Goal: Check status

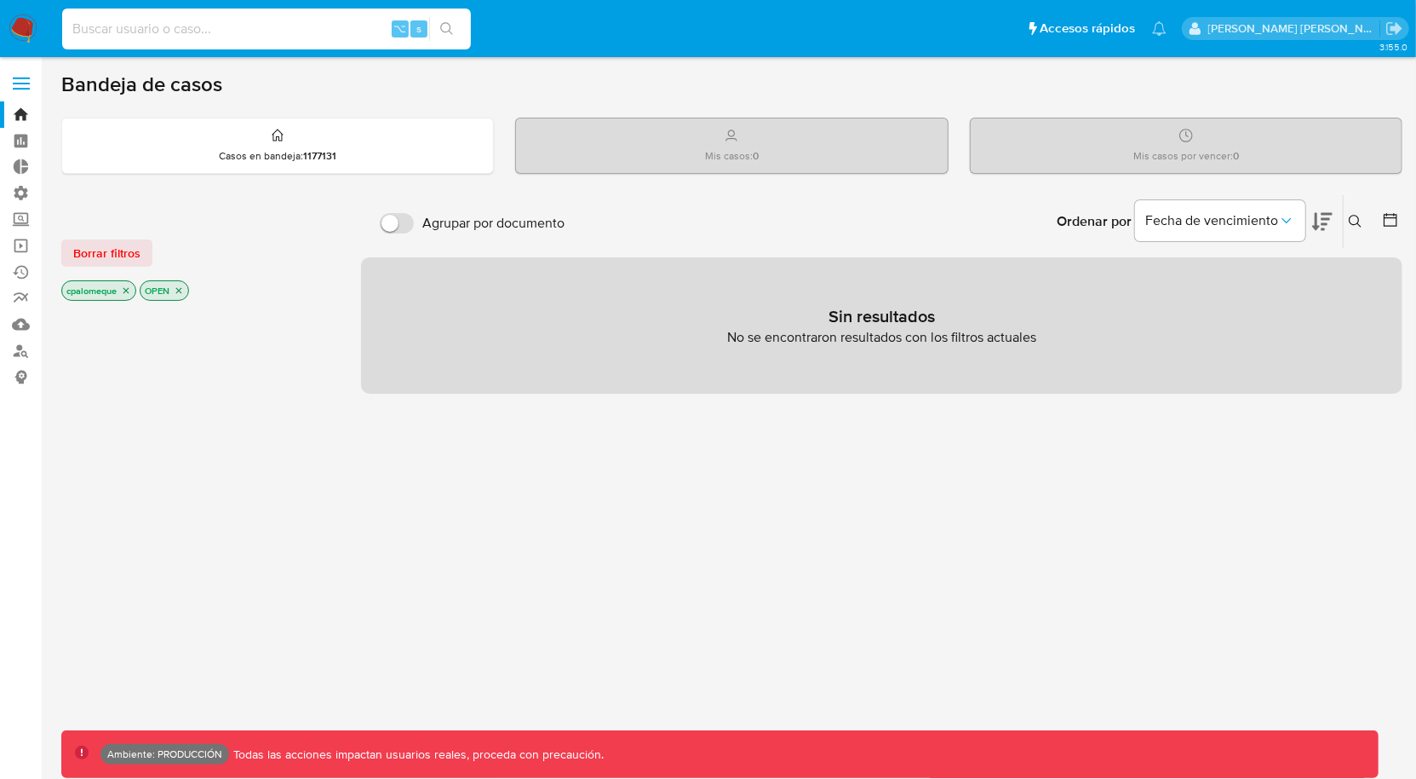
click at [174, 37] on input at bounding box center [266, 29] width 409 height 22
paste input "2588593248"
type input "2588593248"
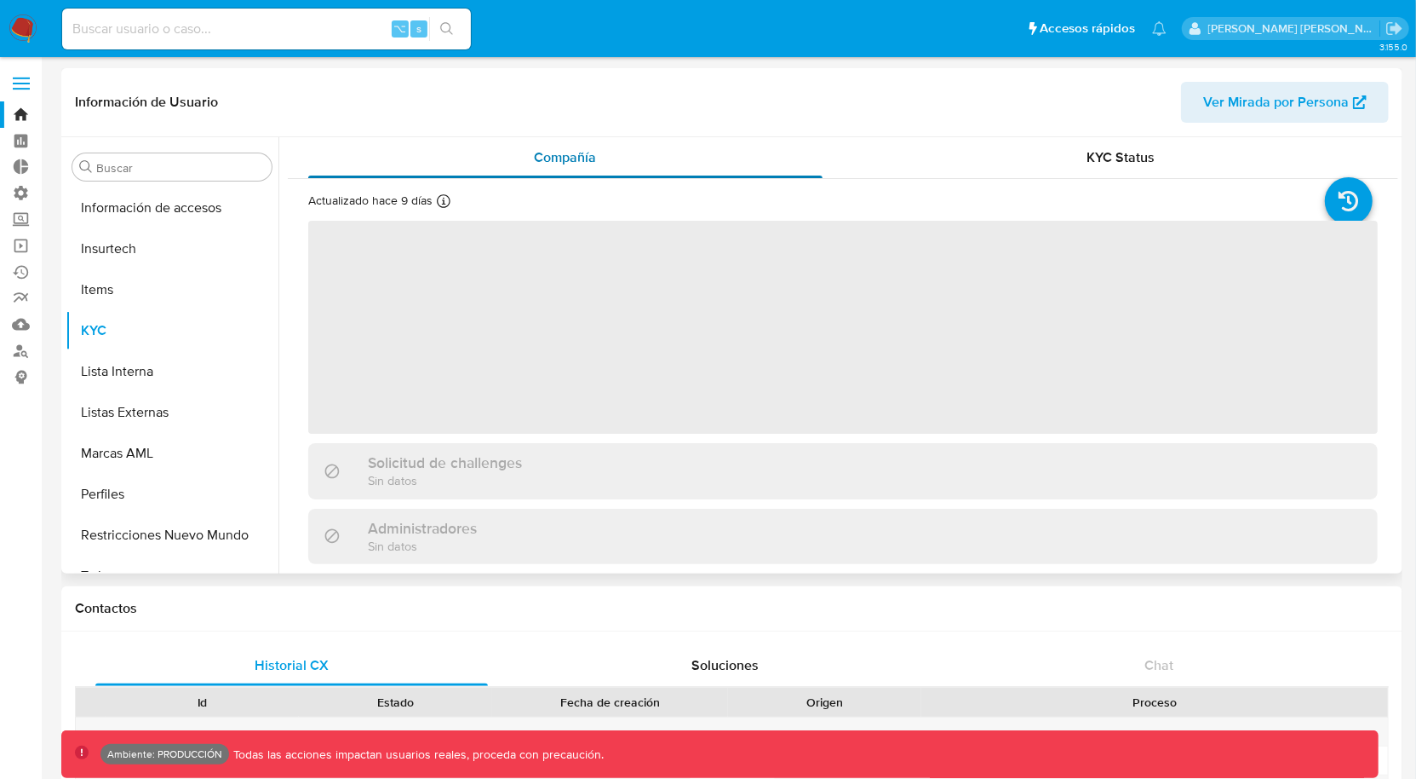
scroll to position [720, 0]
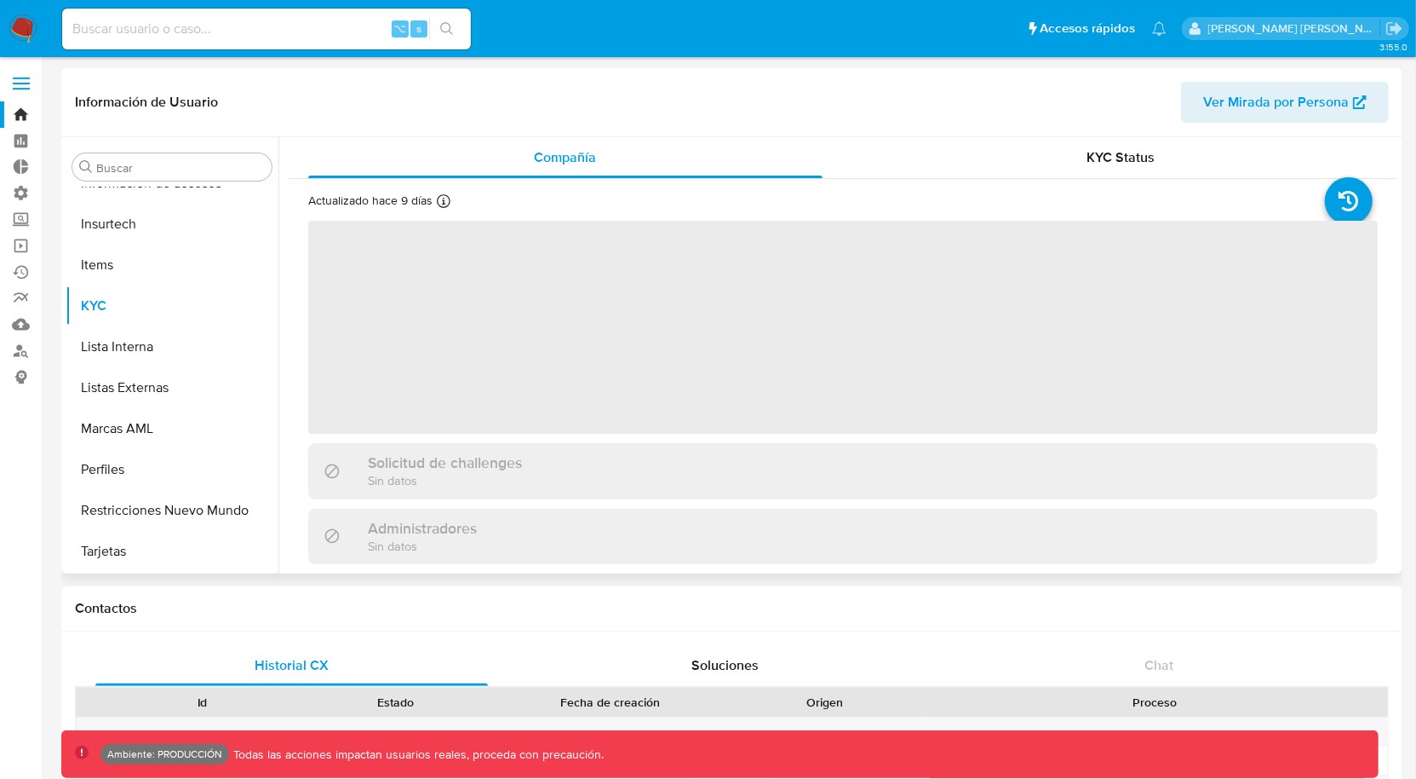
select select "10"
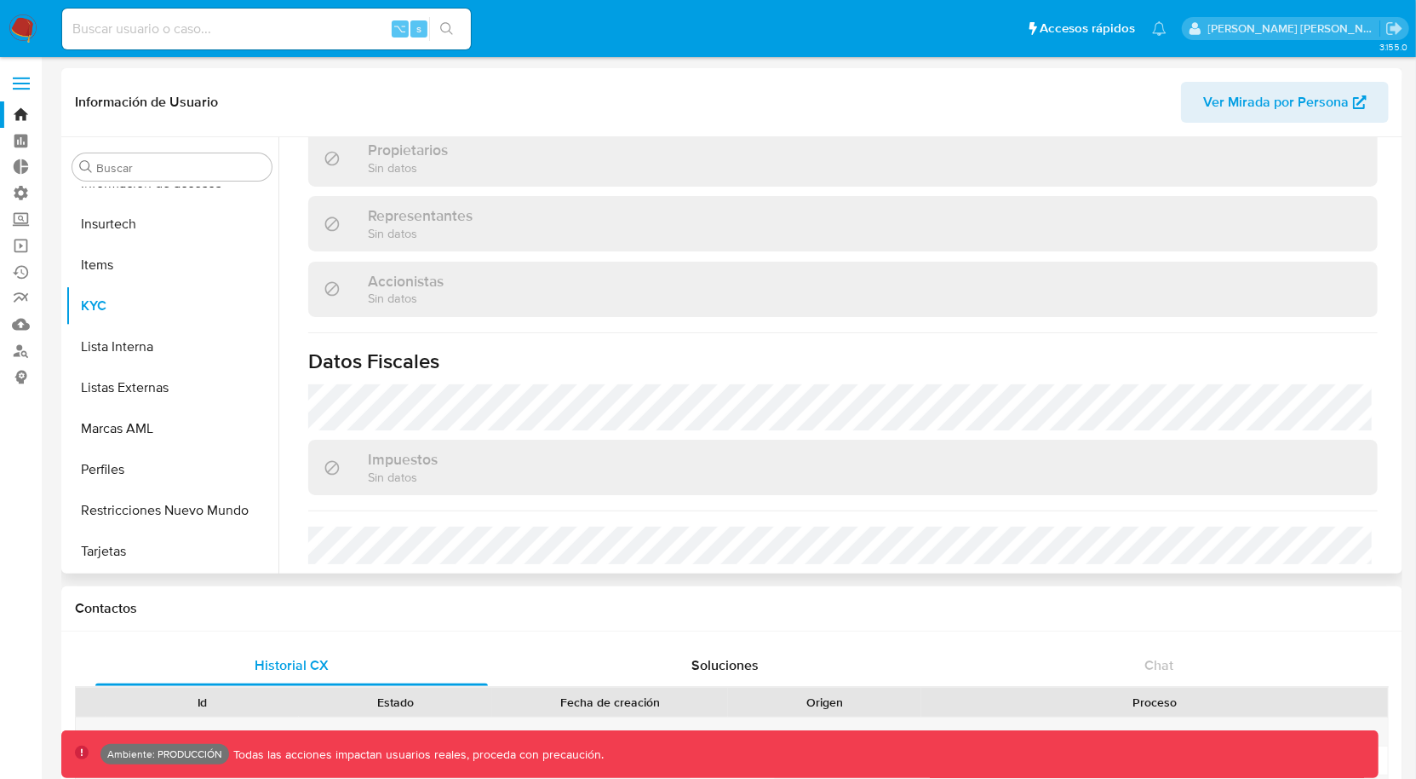
scroll to position [866, 0]
